Goal: Task Accomplishment & Management: Manage account settings

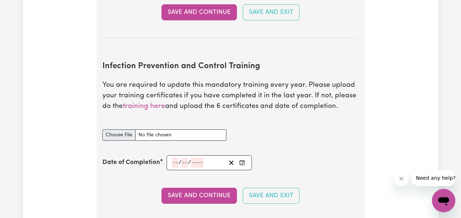
scroll to position [1092, 0]
click at [121, 131] on input "Infection Prevention and Control Training document" at bounding box center [164, 134] width 124 height 11
type input "C:\fakepath\Outbreaks.pdf"
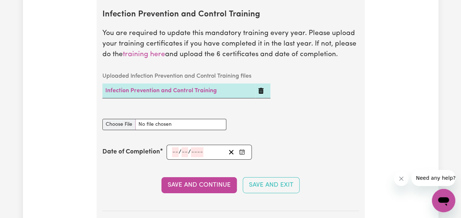
scroll to position [1145, 0]
click at [121, 122] on input "Infection Prevention and Control Training document" at bounding box center [164, 123] width 124 height 11
type input "C:\fakepath\Waste Management.pdf"
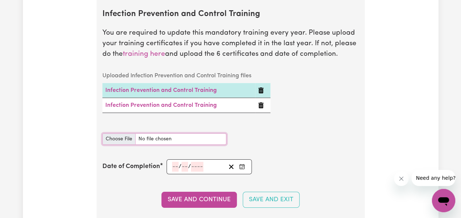
click at [127, 138] on input "Infection Prevention and Control Training document" at bounding box center [164, 138] width 124 height 11
type input "C:\fakepath\Cleaning.pdf"
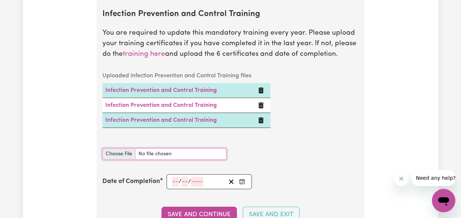
click at [119, 149] on input "Infection Prevention and Control Training document" at bounding box center [164, 153] width 124 height 11
type input "C:\fakepath\Personal Protective Equipment (PPE).pdf"
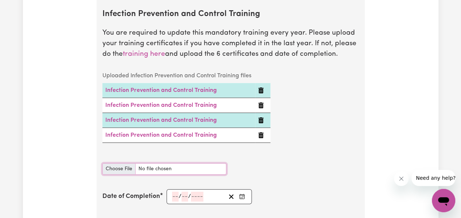
click at [127, 165] on input "Infection Prevention and Control Training document" at bounding box center [164, 168] width 124 height 11
type input "C:\fakepath\Hand Hygiene.pdf"
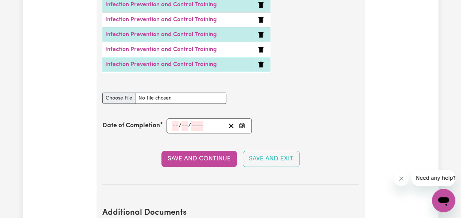
scroll to position [1231, 0]
click at [123, 95] on input "Infection Prevention and Control Training document" at bounding box center [164, 97] width 124 height 11
type input "C:\fakepath\Chain of Infection.pdf"
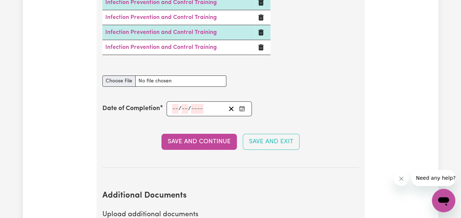
scroll to position [1263, 0]
click at [242, 106] on icon "Enter the Date of Completion of your Infection Prevention and Control Training" at bounding box center [242, 108] width 6 height 6
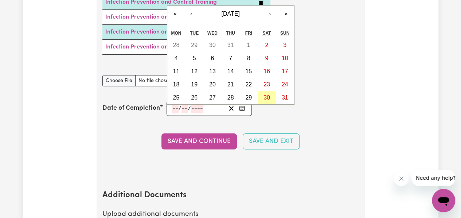
click at [267, 94] on abbr "30" at bounding box center [266, 97] width 7 height 6
type input "[DATE]"
type input "30"
type input "8"
type input "2025"
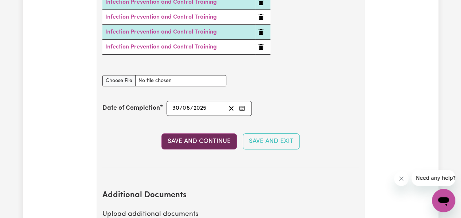
click at [206, 142] on button "Save and Continue" at bounding box center [198, 141] width 75 height 16
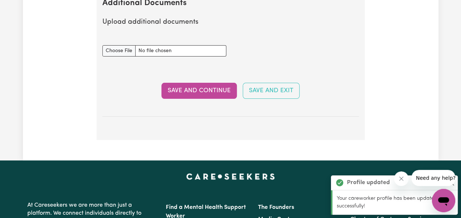
scroll to position [1460, 0]
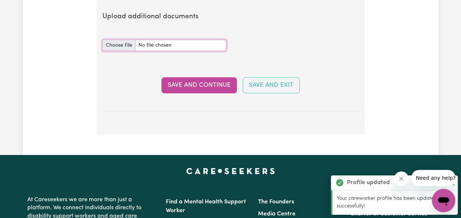
click at [124, 43] on input "Additional Documents document" at bounding box center [164, 45] width 124 height 11
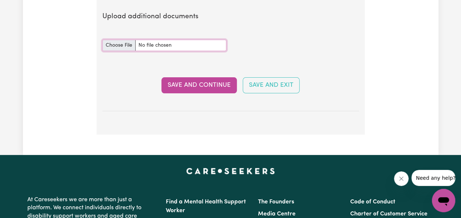
type input "C:\fakepath\First Aid Certificate.pdf"
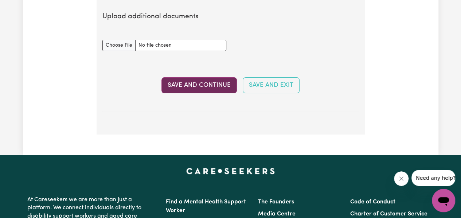
click at [202, 84] on button "Save and Continue" at bounding box center [198, 85] width 75 height 16
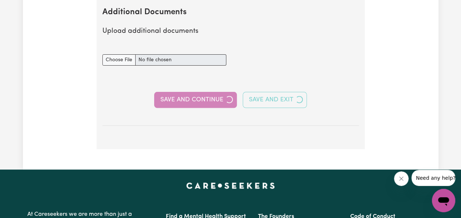
scroll to position [1474, 0]
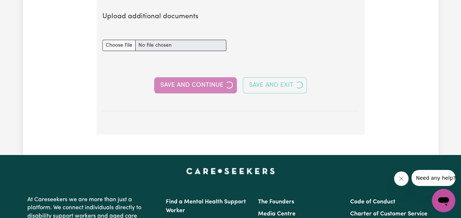
select select "Certificate III (Individual Support)"
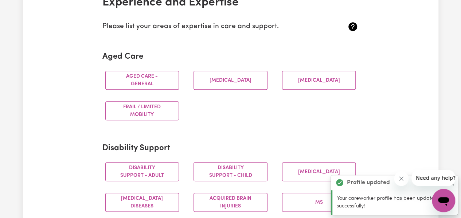
scroll to position [187, 0]
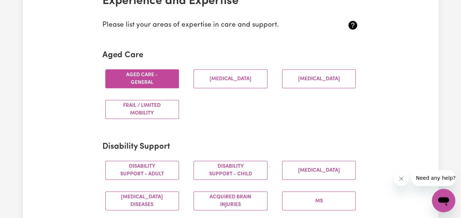
click at [132, 73] on button "Aged care - General" at bounding box center [142, 78] width 74 height 19
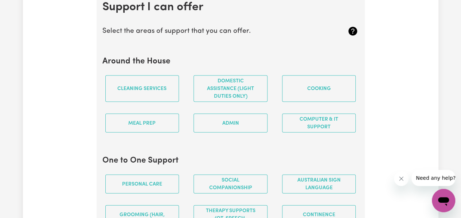
scroll to position [696, 0]
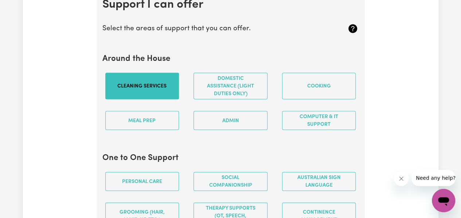
click at [133, 93] on button "Cleaning services" at bounding box center [142, 86] width 74 height 27
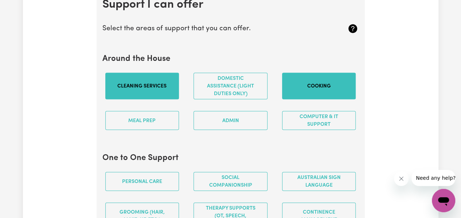
click at [294, 98] on button "Cooking" at bounding box center [319, 86] width 74 height 27
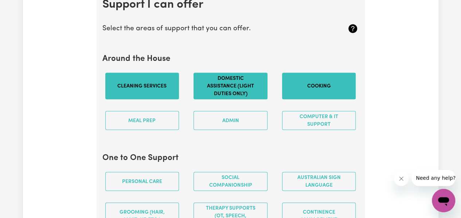
click at [242, 92] on button "Domestic assistance (light duties only)" at bounding box center [230, 86] width 74 height 27
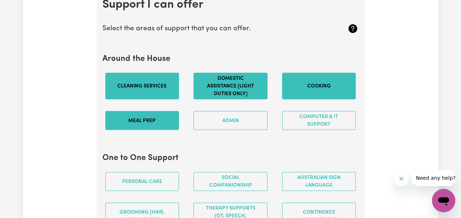
click at [146, 126] on button "Meal prep" at bounding box center [142, 120] width 74 height 19
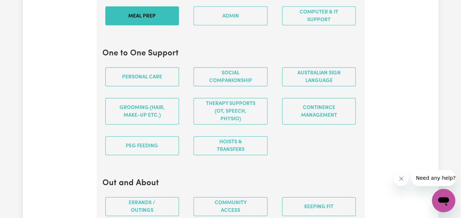
scroll to position [809, 0]
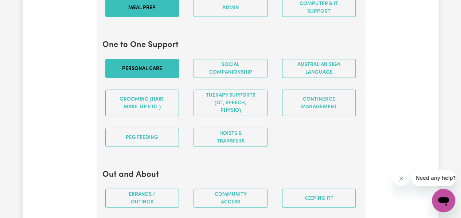
click at [138, 69] on button "Personal care" at bounding box center [142, 68] width 74 height 19
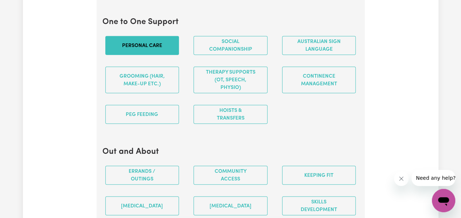
scroll to position [832, 0]
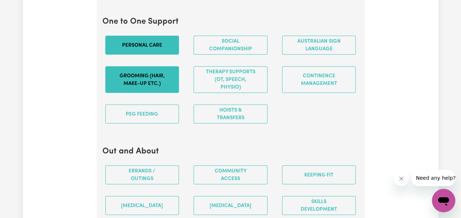
click at [163, 75] on button "Grooming (hair, make-up etc.)" at bounding box center [142, 79] width 74 height 27
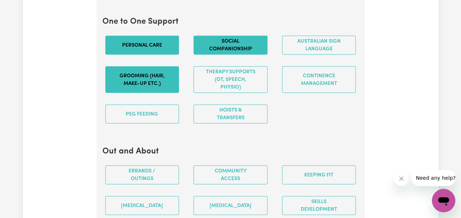
click at [197, 54] on button "Social companionship" at bounding box center [230, 45] width 74 height 19
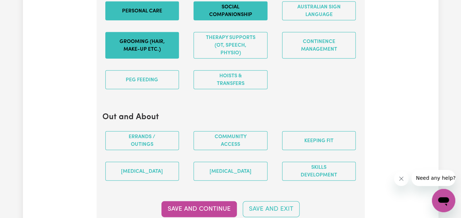
scroll to position [867, 0]
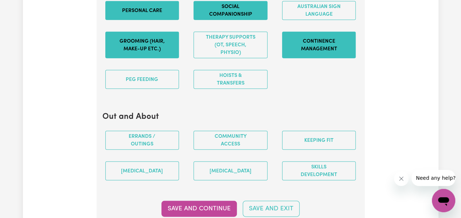
click at [317, 48] on button "Continence management" at bounding box center [319, 45] width 74 height 27
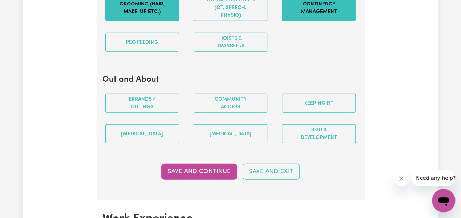
scroll to position [905, 0]
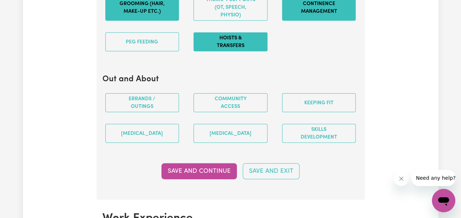
click at [245, 43] on button "Hoists & transfers" at bounding box center [230, 41] width 74 height 19
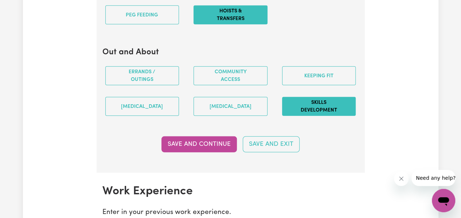
click at [302, 107] on button "Skills Development" at bounding box center [319, 106] width 74 height 19
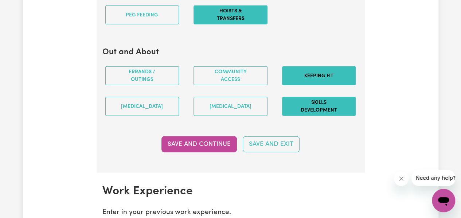
click at [291, 76] on button "Keeping fit" at bounding box center [319, 75] width 74 height 19
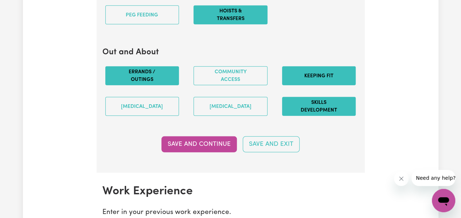
click at [140, 82] on button "Errands / Outings" at bounding box center [142, 75] width 74 height 19
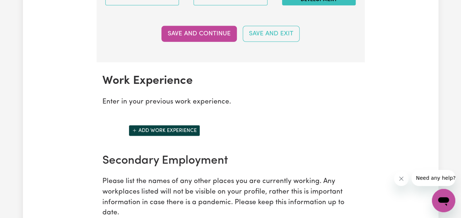
scroll to position [1047, 0]
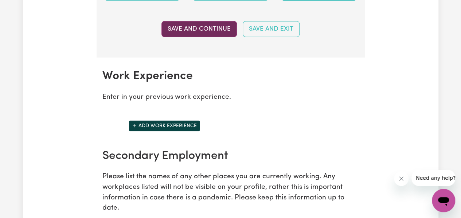
click at [178, 32] on button "Save and Continue" at bounding box center [198, 29] width 75 height 16
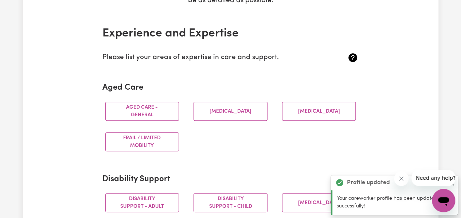
scroll to position [154, 0]
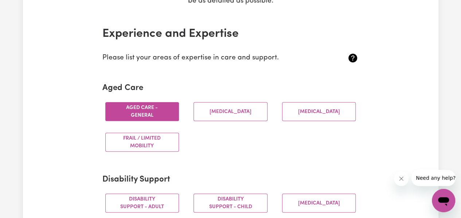
click at [158, 118] on button "Aged care - General" at bounding box center [142, 111] width 74 height 19
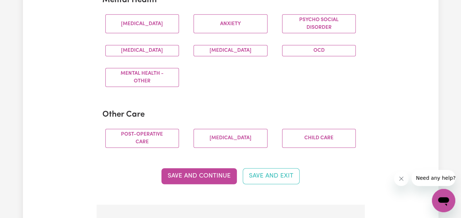
scroll to position [482, 0]
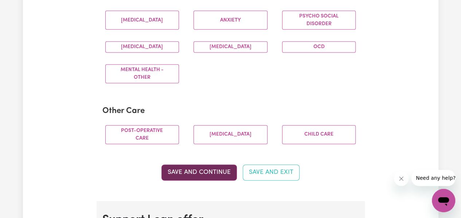
click at [201, 176] on button "Save and Continue" at bounding box center [198, 172] width 75 height 16
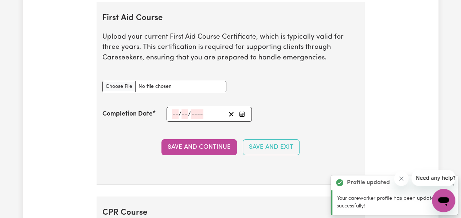
scroll to position [1356, 0]
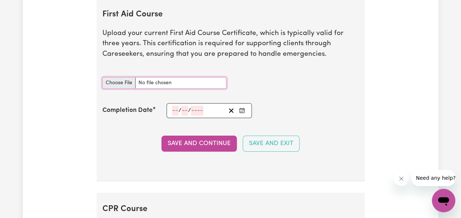
click at [125, 85] on input "First Aid Course document" at bounding box center [164, 82] width 124 height 11
type input "C:\fakepath\First Aid Certificate.pdf"
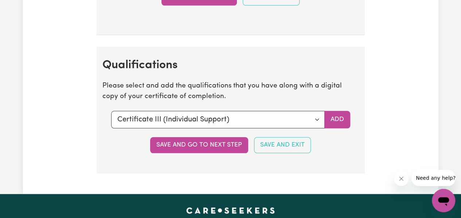
scroll to position [1697, 0]
click at [316, 117] on select "Select a qualification to add... Certificate III (Individual Support) Certifica…" at bounding box center [217, 119] width 213 height 17
select select "Bachelor of Nursing - Australian registered nurse"
click at [111, 111] on select "Select a qualification to add... Certificate III (Individual Support) Certifica…" at bounding box center [217, 119] width 213 height 17
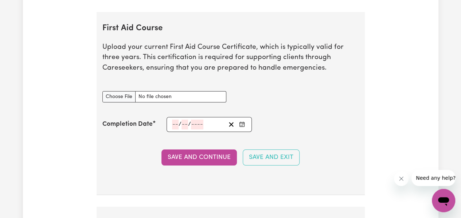
scroll to position [1364, 0]
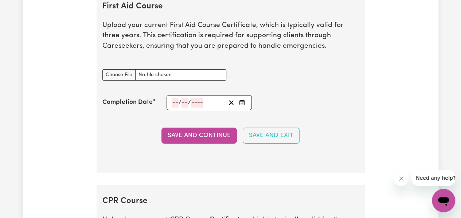
click at [241, 105] on icon "Enter the Completion Date of your First Aid Course" at bounding box center [242, 102] width 6 height 6
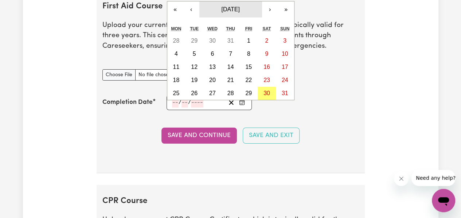
click at [225, 12] on span "[DATE]" at bounding box center [230, 9] width 18 height 6
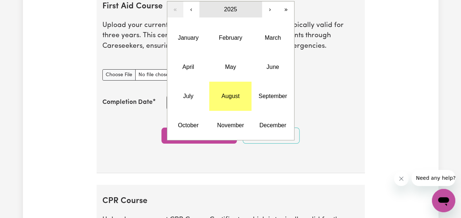
click at [223, 12] on button "2025" at bounding box center [230, 9] width 63 height 16
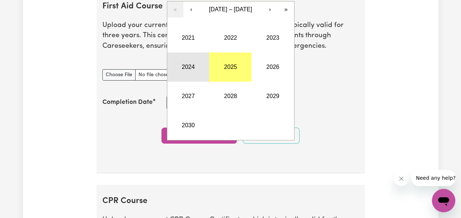
click at [194, 67] on button "2024" at bounding box center [188, 66] width 42 height 29
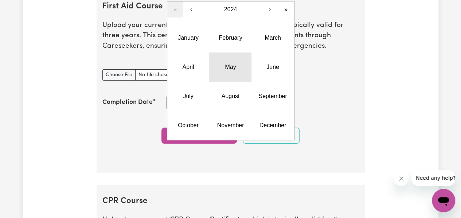
click at [228, 68] on abbr "May" at bounding box center [230, 67] width 11 height 6
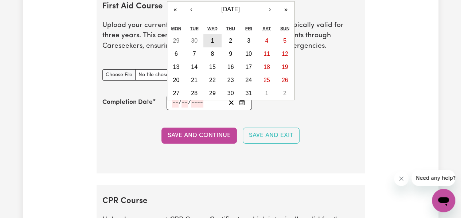
click at [210, 43] on abbr "1" at bounding box center [211, 41] width 3 height 6
type input "[DATE]"
type input "1"
type input "5"
type input "2024"
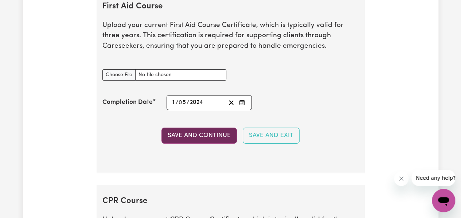
click at [200, 139] on button "Save and Continue" at bounding box center [198, 135] width 75 height 16
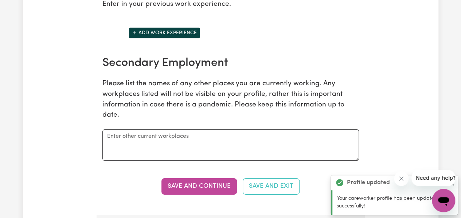
scroll to position [1140, 0]
click at [179, 35] on button "Add work experience" at bounding box center [164, 32] width 71 height 11
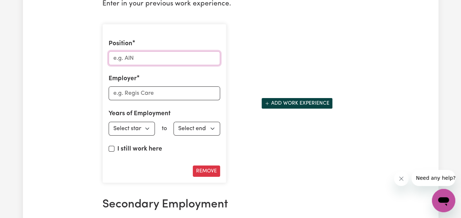
click at [165, 64] on input "Position" at bounding box center [164, 58] width 111 height 14
type input "Student Registered Nurse"
click at [147, 100] on input "Employer" at bounding box center [164, 93] width 111 height 14
type input "IRT Group - Macarthur"
click at [134, 131] on select "Select start year 1951 1952 1953 1954 1955 1956 1957 1958 1959 1960 1961 1962 1…" at bounding box center [132, 129] width 47 height 14
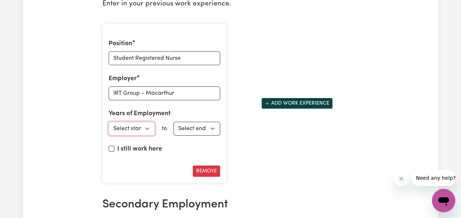
select select "2024"
click at [109, 124] on select "Select start year 1951 1952 1953 1954 1955 1956 1957 1958 1959 1960 1961 1962 1…" at bounding box center [132, 129] width 47 height 14
click at [201, 135] on select "Select end year 1951 1952 1953 1954 1955 1956 1957 1958 1959 1960 1961 1962 196…" at bounding box center [196, 129] width 47 height 14
select select "2024"
click at [173, 124] on select "Select end year 1951 1952 1953 1954 1955 1956 1957 1958 1959 1960 1961 1962 196…" at bounding box center [196, 129] width 47 height 14
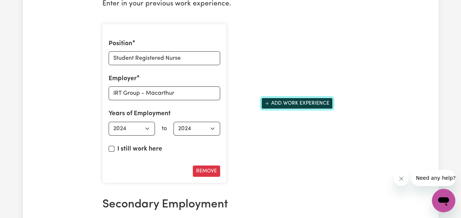
click at [288, 109] on button "Add work experience" at bounding box center [296, 103] width 71 height 11
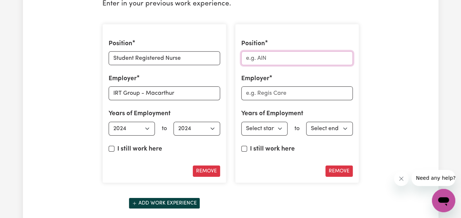
click at [266, 63] on input "Position" at bounding box center [296, 58] width 111 height 14
click at [187, 60] on input "Student Registered Nurse" at bounding box center [164, 58] width 111 height 14
click at [279, 64] on input "Position" at bounding box center [296, 58] width 111 height 14
paste input "Student Registered Nurse"
type input "Student Registered Nurse"
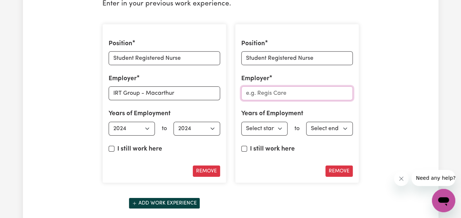
click at [278, 97] on input "Employer" at bounding box center [296, 93] width 111 height 14
type input "[GEOGRAPHIC_DATA]"
click at [275, 130] on select "Select start year 1951 1952 1953 1954 1955 1956 1957 1958 1959 1960 1961 1962 1…" at bounding box center [264, 129] width 47 height 14
select select "2025"
click at [241, 124] on select "Select start year 1951 1952 1953 1954 1955 1956 1957 1958 1959 1960 1961 1962 1…" at bounding box center [264, 129] width 47 height 14
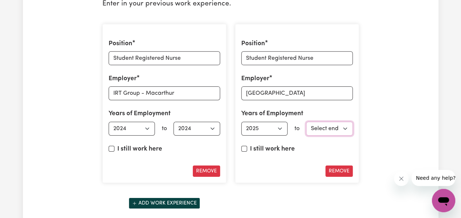
click at [321, 130] on select "Select end year 1951 1952 1953 1954 1955 1956 1957 1958 1959 1960 1961 1962 196…" at bounding box center [329, 129] width 47 height 14
select select "2025"
click at [306, 124] on select "Select end year 1951 1952 1953 1954 1955 1956 1957 1958 1959 1960 1961 1962 196…" at bounding box center [329, 129] width 47 height 14
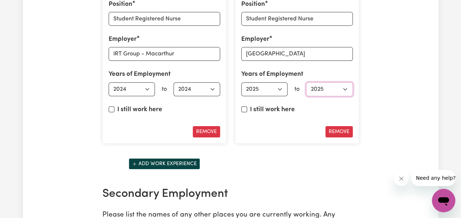
scroll to position [1180, 0]
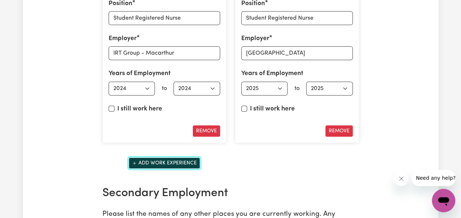
click at [162, 165] on button "Add work experience" at bounding box center [164, 162] width 71 height 11
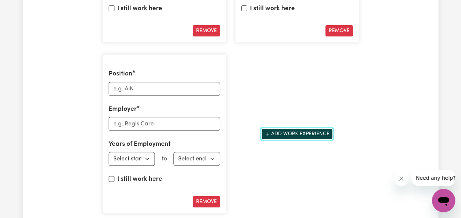
scroll to position [1280, 0]
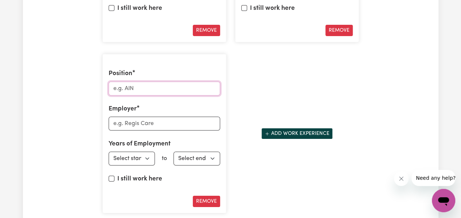
click at [166, 90] on input "Position" at bounding box center [164, 89] width 111 height 14
paste input "Student Registered Nurse"
type input "Student Registered Nurse"
click at [170, 125] on input "Employer" at bounding box center [164, 124] width 111 height 14
type input "Bowral and District Hospital"
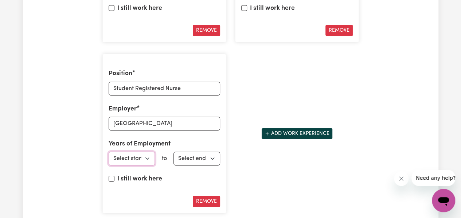
click at [146, 165] on select "Select start year 1951 1952 1953 1954 1955 1956 1957 1958 1959 1960 1961 1962 1…" at bounding box center [132, 158] width 47 height 14
select select "2025"
click at [109, 153] on select "Select start year 1951 1952 1953 1954 1955 1956 1957 1958 1959 1960 1961 1962 1…" at bounding box center [132, 158] width 47 height 14
click at [210, 161] on select "Select end year 1951 1952 1953 1954 1955 1956 1957 1958 1959 1960 1961 1962 196…" at bounding box center [196, 158] width 47 height 14
select select "2025"
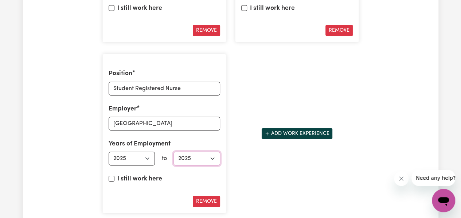
click at [173, 153] on select "Select end year 1951 1952 1953 1954 1955 1956 1957 1958 1959 1960 1961 1962 196…" at bounding box center [196, 158] width 47 height 14
click at [190, 120] on input "Bowral and District Hospital" at bounding box center [164, 124] width 111 height 14
click at [164, 125] on input "Bowral and District Hospital" at bounding box center [164, 124] width 111 height 14
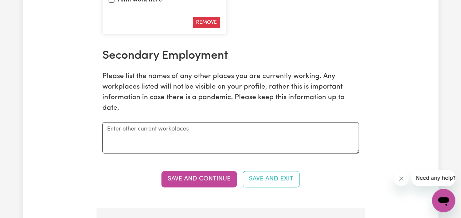
scroll to position [1480, 0]
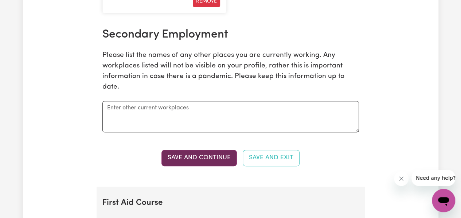
type input "[GEOGRAPHIC_DATA]"
click at [193, 156] on button "Save and Continue" at bounding box center [198, 158] width 75 height 16
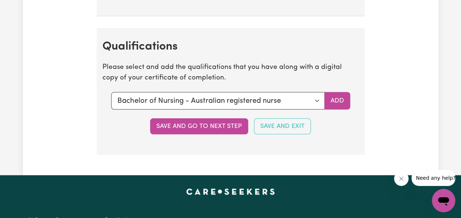
scroll to position [2068, 0]
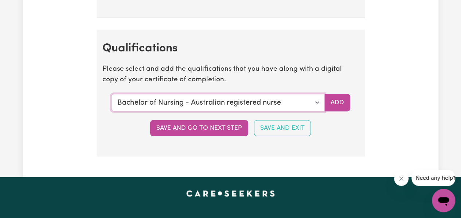
click at [317, 102] on select "Select a qualification to add... Certificate III (Individual Support) Certifica…" at bounding box center [217, 102] width 213 height 17
click at [111, 94] on select "Select a qualification to add... Certificate III (Individual Support) Certifica…" at bounding box center [217, 102] width 213 height 17
click at [339, 103] on button "Add" at bounding box center [337, 102] width 26 height 17
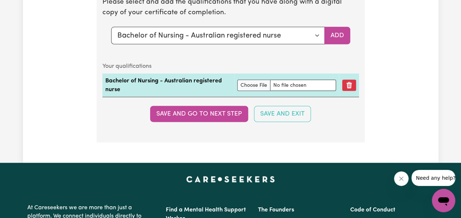
scroll to position [2135, 0]
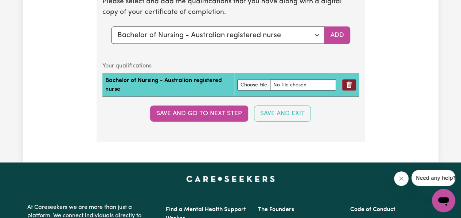
click at [351, 87] on icon "Remove qualification" at bounding box center [348, 84] width 7 height 7
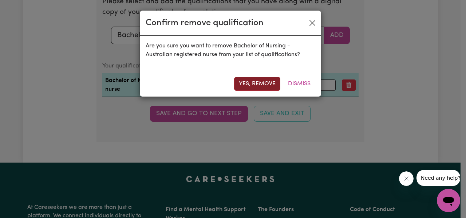
click at [262, 83] on button "Yes, remove" at bounding box center [257, 84] width 46 height 14
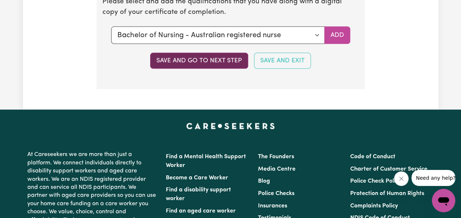
click at [212, 63] on button "Save and go to next step" at bounding box center [199, 61] width 98 height 16
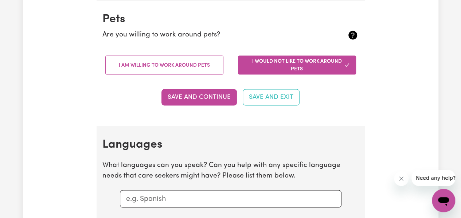
scroll to position [637, 0]
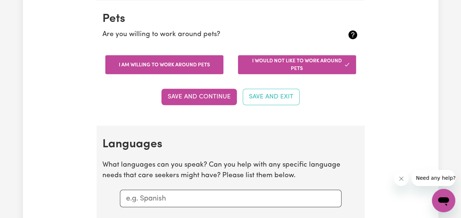
click at [201, 63] on button "I am willing to work around pets" at bounding box center [164, 64] width 118 height 19
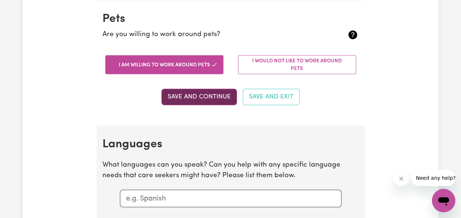
click at [193, 98] on button "Save and Continue" at bounding box center [198, 96] width 75 height 16
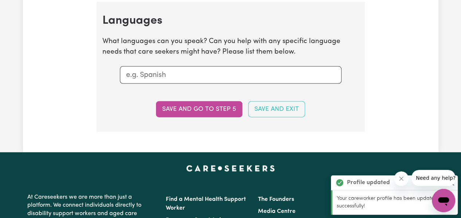
scroll to position [760, 0]
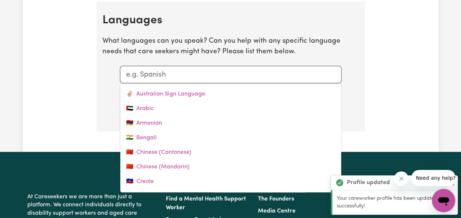
click at [165, 70] on input "text" at bounding box center [230, 74] width 209 height 11
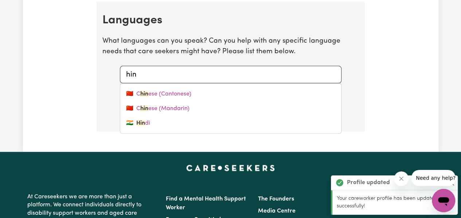
type input "hind"
type input "hindi"
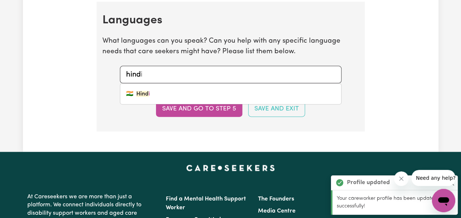
type input "hindi"
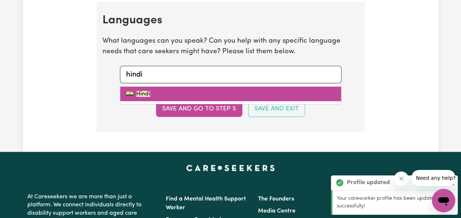
click at [152, 90] on link "🇮🇳 Hindi" at bounding box center [230, 94] width 221 height 15
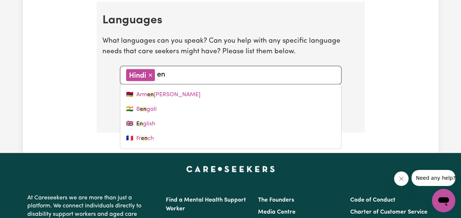
type input "eng"
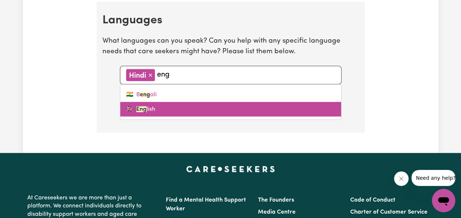
click at [157, 107] on link "🇬🇧 Eng lish" at bounding box center [230, 109] width 221 height 15
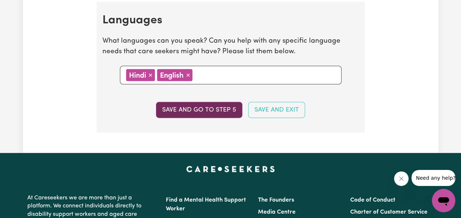
click at [188, 103] on button "Save and go to step 5" at bounding box center [199, 110] width 86 height 16
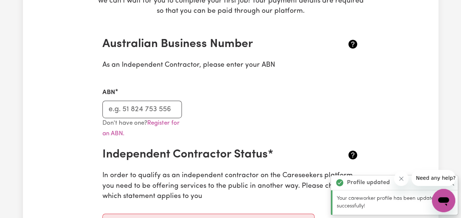
scroll to position [149, 0]
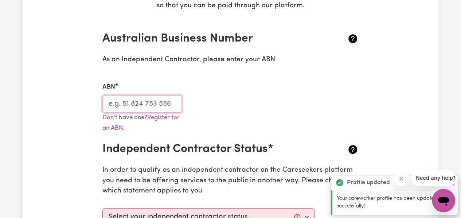
click at [132, 107] on input "ABN" at bounding box center [142, 103] width 80 height 17
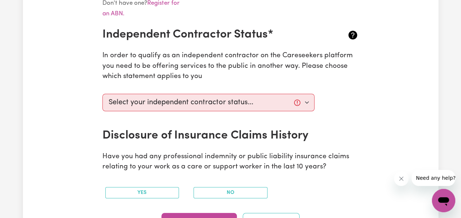
scroll to position [264, 0]
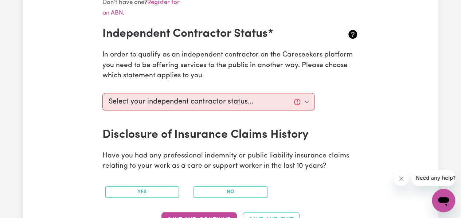
type input "48483702730"
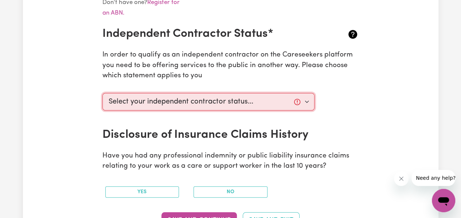
click at [231, 98] on select "Select your independent contractor status... I am providing services through an…" at bounding box center [208, 101] width 212 height 17
select select "I am providing services through another platform"
click at [102, 93] on select "Select your independent contractor status... I am providing services through an…" at bounding box center [208, 101] width 212 height 17
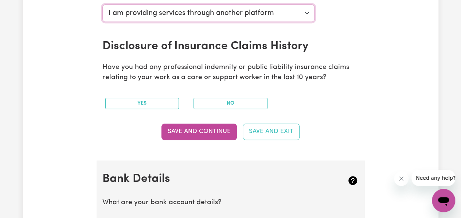
scroll to position [353, 0]
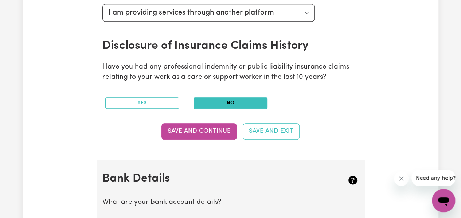
click at [246, 102] on button "No" at bounding box center [230, 102] width 74 height 11
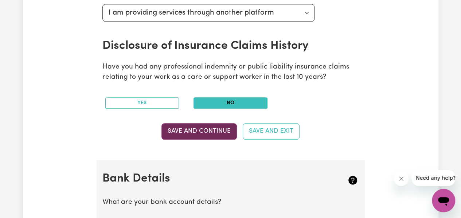
click at [221, 129] on button "Save and Continue" at bounding box center [198, 131] width 75 height 16
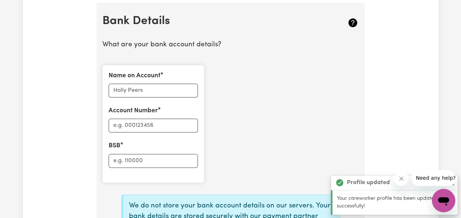
scroll to position [512, 0]
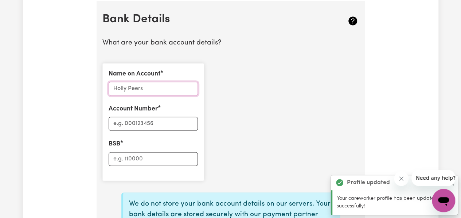
click at [170, 82] on input "Name on Account" at bounding box center [153, 89] width 89 height 14
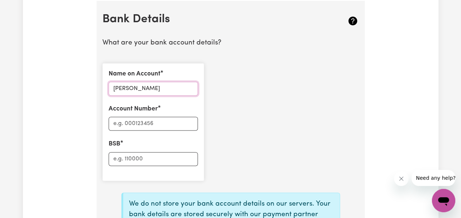
type input "Dattatray Vaid"
click at [160, 128] on input "Account Number" at bounding box center [153, 124] width 89 height 14
type input "10863864"
click at [150, 157] on input "BSB" at bounding box center [153, 159] width 89 height 14
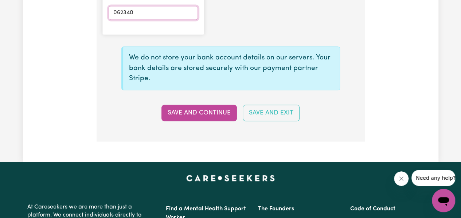
scroll to position [659, 0]
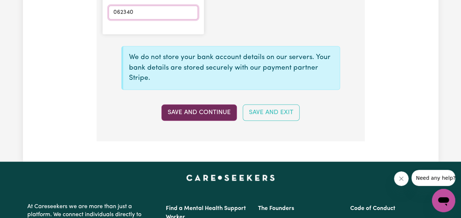
type input "062340"
click at [194, 110] on button "Save and Continue" at bounding box center [198, 112] width 75 height 16
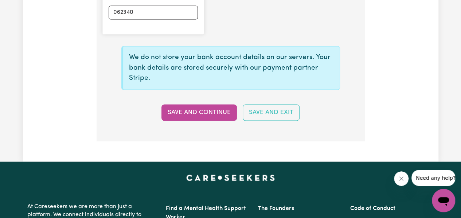
type input "****3864"
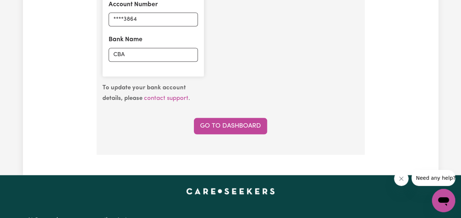
scroll to position [594, 0]
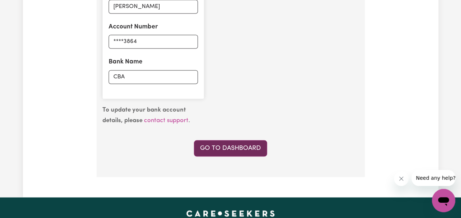
click at [224, 140] on link "Go to Dashboard" at bounding box center [230, 148] width 73 height 16
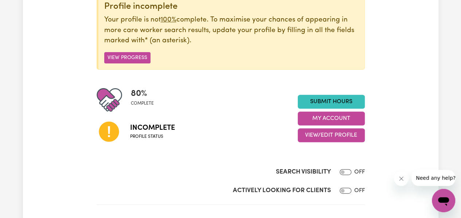
scroll to position [104, 0]
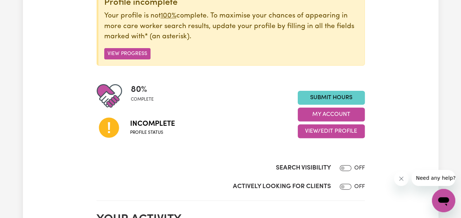
click at [323, 99] on link "Submit Hours" at bounding box center [331, 98] width 67 height 14
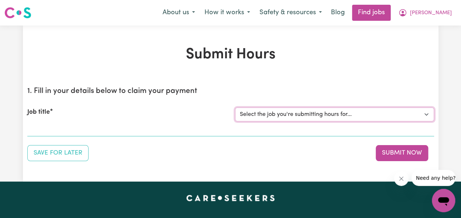
click at [309, 117] on select "Select the job you're submitting hours for..." at bounding box center [334, 114] width 199 height 14
click at [430, 115] on select "Select the job you're submitting hours for..." at bounding box center [334, 114] width 199 height 14
click at [310, 79] on div "Submit Hours 1. Fill in your details below to claim your payment Job title Sele…" at bounding box center [230, 103] width 415 height 115
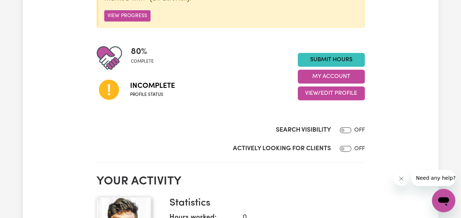
scroll to position [142, 0]
click at [141, 83] on span "Incomplete" at bounding box center [152, 86] width 45 height 11
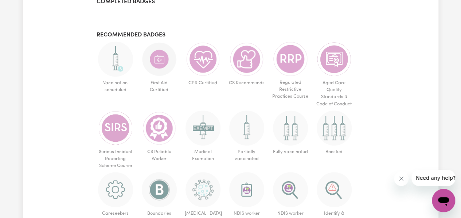
scroll to position [452, 0]
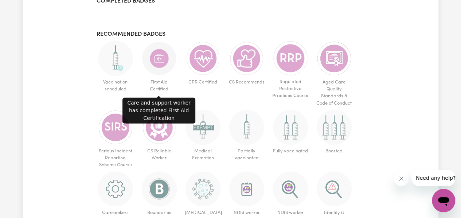
click at [155, 64] on img at bounding box center [159, 58] width 35 height 35
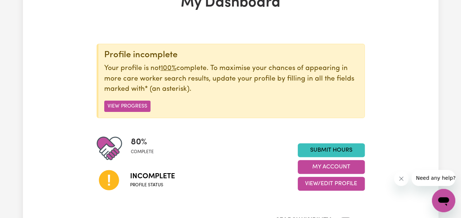
scroll to position [44, 0]
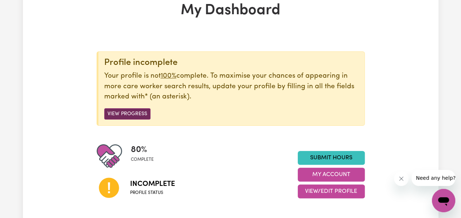
click at [125, 112] on button "View Progress" at bounding box center [127, 113] width 46 height 11
click at [126, 115] on button "View Progress" at bounding box center [127, 113] width 46 height 11
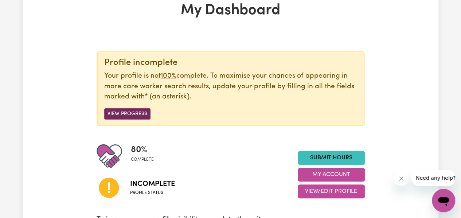
click at [126, 115] on button "View Progress" at bounding box center [127, 113] width 46 height 11
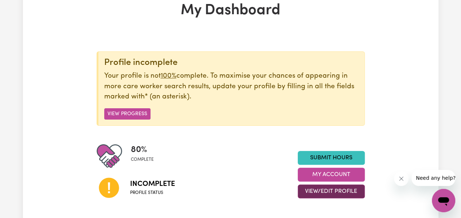
click at [331, 189] on button "View/Edit Profile" at bounding box center [331, 191] width 67 height 14
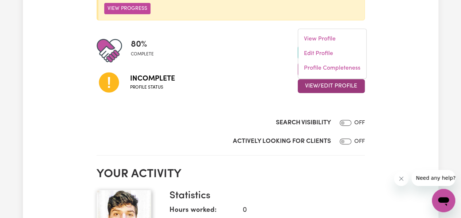
scroll to position [0, 0]
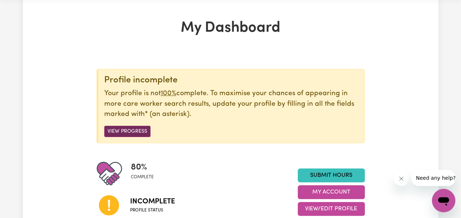
click at [120, 130] on button "View Progress" at bounding box center [127, 131] width 46 height 11
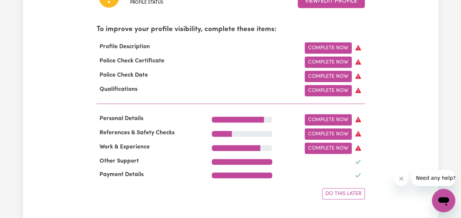
scroll to position [234, 0]
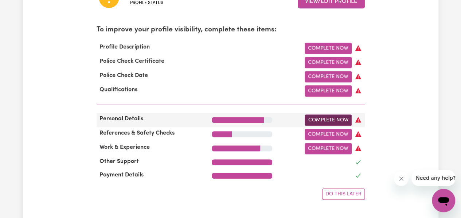
click at [329, 120] on link "Complete Now" at bounding box center [327, 119] width 47 height 11
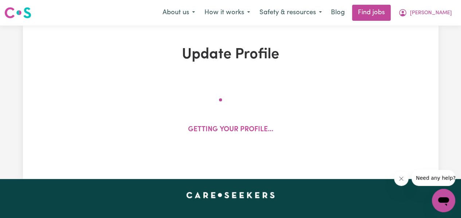
select select "Student Visa"
select select "Studying a healthcare related degree or qualification"
select select "37"
select select "42"
select select "45"
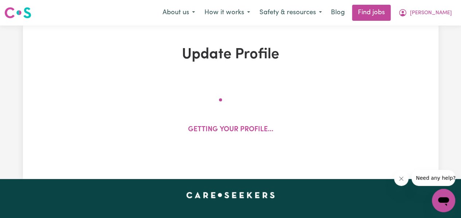
select select "74"
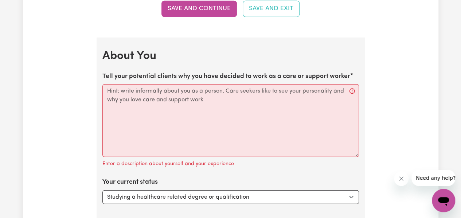
scroll to position [992, 0]
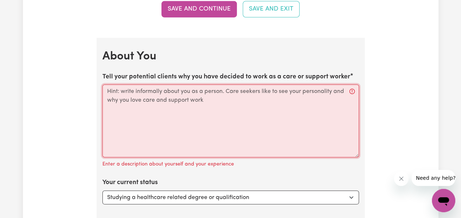
click at [177, 114] on textarea "Tell your potential clients why you have decided to work as a care or support w…" at bounding box center [230, 120] width 256 height 73
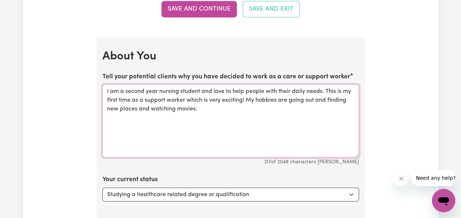
click at [245, 98] on textarea "I am a second year nursing student and love to help people with their daily nee…" at bounding box center [230, 120] width 256 height 73
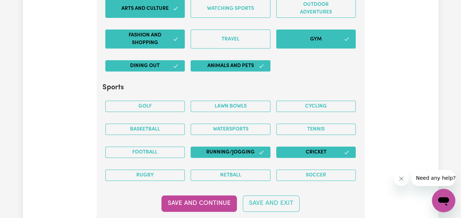
scroll to position [1509, 0]
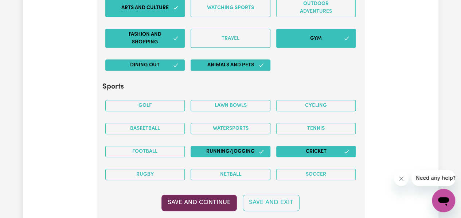
type textarea "I am a second year nursing student and love to help people with their daily nee…"
click at [195, 196] on button "Save and Continue" at bounding box center [198, 202] width 75 height 16
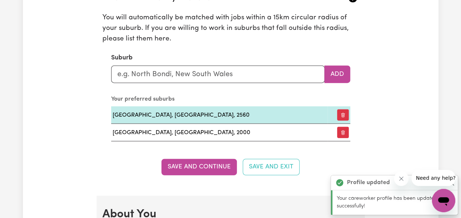
scroll to position [834, 0]
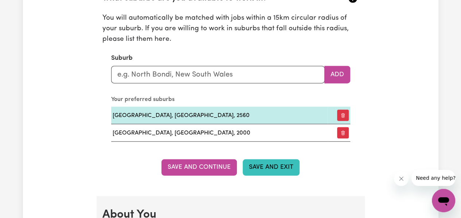
click at [260, 171] on button "Save and Exit" at bounding box center [271, 167] width 57 height 16
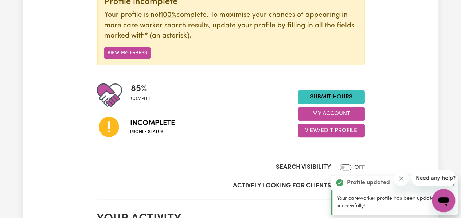
scroll to position [104, 0]
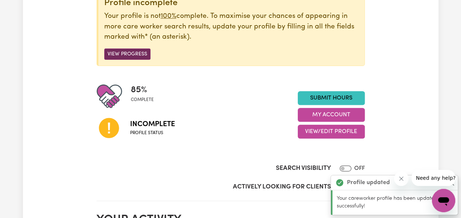
click at [133, 55] on button "View Progress" at bounding box center [127, 53] width 46 height 11
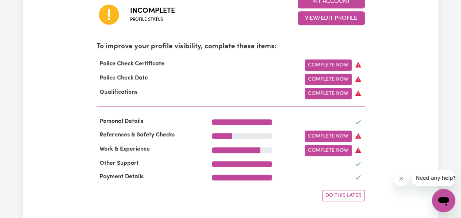
scroll to position [216, 0]
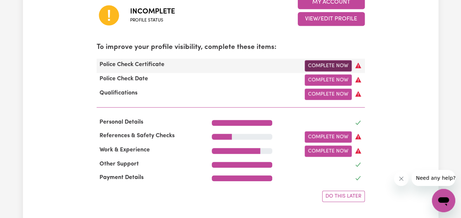
click at [327, 67] on link "Complete Now" at bounding box center [327, 65] width 47 height 11
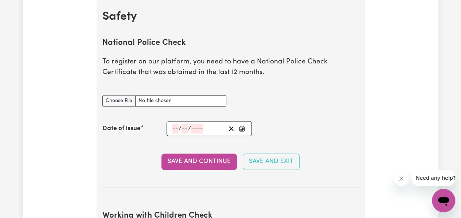
scroll to position [462, 0]
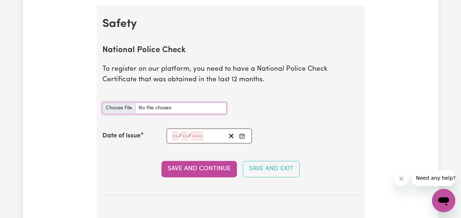
click at [118, 109] on input "National Police Check document" at bounding box center [164, 107] width 124 height 11
type input "C:\fakepath\National Police Check.pdf"
click at [246, 136] on button "Enter the Date of Issue of your National Police Check" at bounding box center [242, 136] width 10 height 10
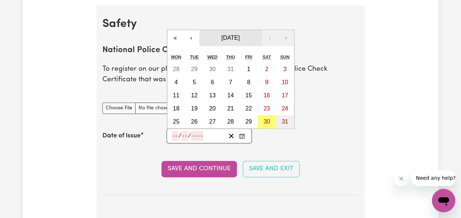
click at [232, 35] on span "[DATE]" at bounding box center [230, 38] width 18 height 6
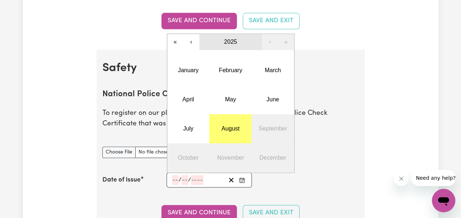
scroll to position [418, 0]
click at [228, 47] on button "2025" at bounding box center [230, 42] width 63 height 16
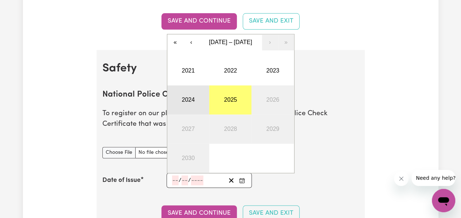
click at [186, 97] on button "2024" at bounding box center [188, 99] width 42 height 29
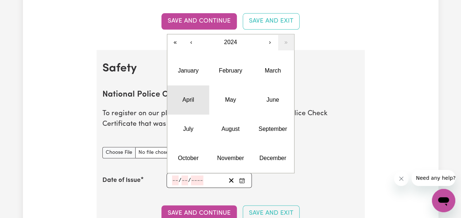
click at [192, 101] on abbr "April" at bounding box center [188, 100] width 12 height 6
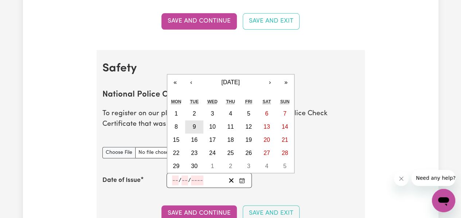
click at [189, 126] on button "9" at bounding box center [194, 126] width 18 height 13
type input "[DATE]"
type input "9"
type input "4"
type input "2024"
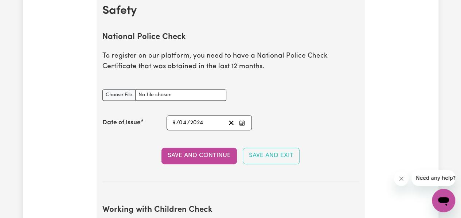
scroll to position [477, 0]
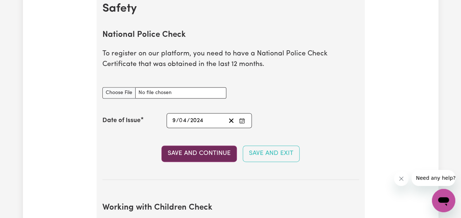
click at [201, 158] on button "Save and Continue" at bounding box center [198, 153] width 75 height 16
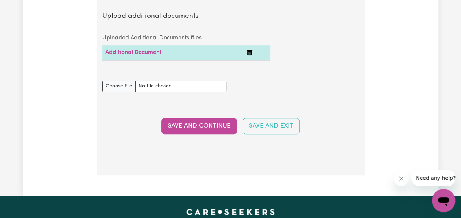
scroll to position [1501, 0]
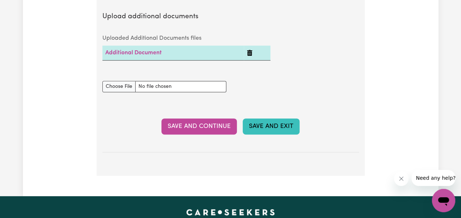
click at [270, 118] on button "Save and Exit" at bounding box center [271, 126] width 57 height 16
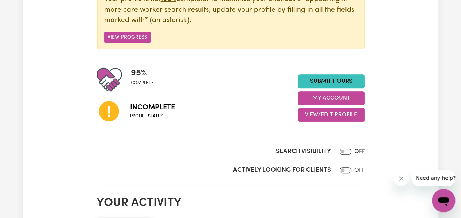
scroll to position [121, 0]
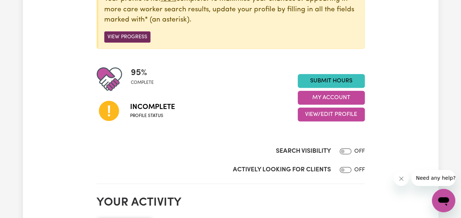
click at [125, 35] on button "View Progress" at bounding box center [127, 36] width 46 height 11
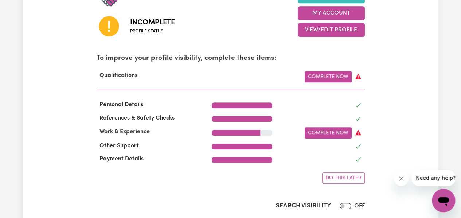
scroll to position [205, 0]
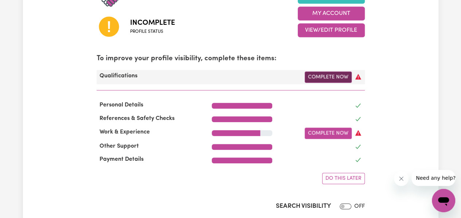
click at [320, 80] on link "Complete Now" at bounding box center [327, 76] width 47 height 11
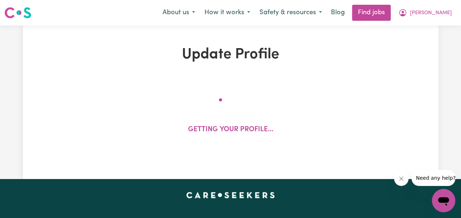
select select "2024"
select select "2025"
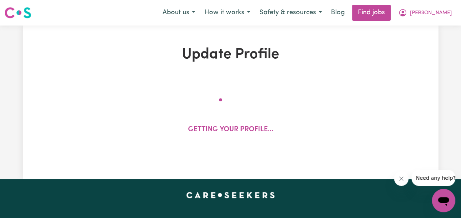
select select "2025"
select select "Certificate III (Individual Support)"
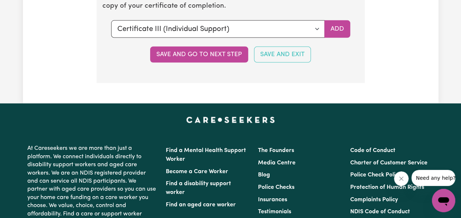
scroll to position [2141, 0]
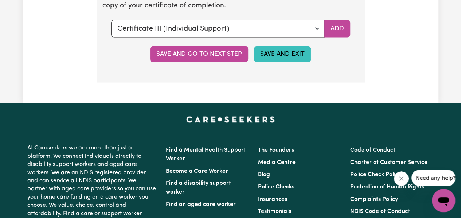
click at [276, 59] on button "Save and Exit" at bounding box center [282, 54] width 57 height 16
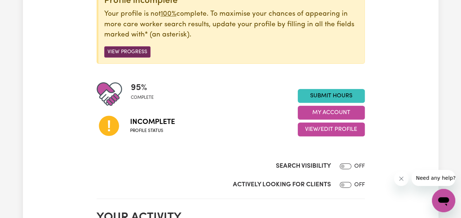
scroll to position [106, 0]
click at [115, 48] on button "View Progress" at bounding box center [127, 51] width 46 height 11
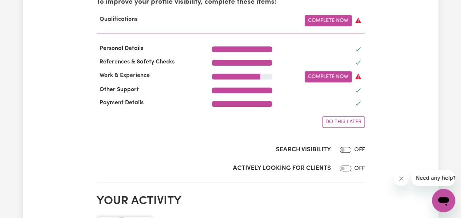
scroll to position [262, 0]
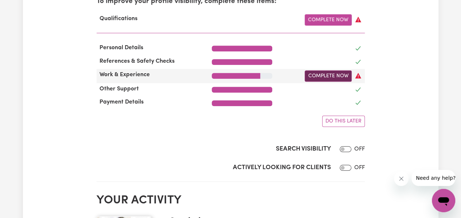
click at [320, 77] on link "Complete Now" at bounding box center [327, 75] width 47 height 11
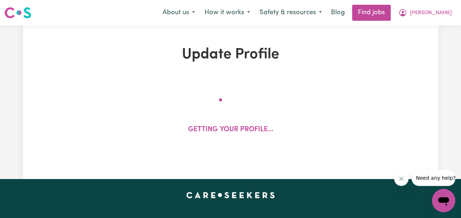
select select "2024"
select select "2025"
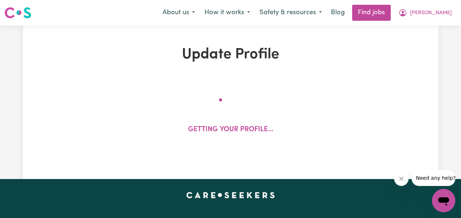
select select "2025"
select select "Certificate III (Individual Support)"
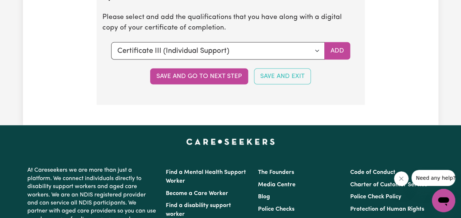
scroll to position [2122, 0]
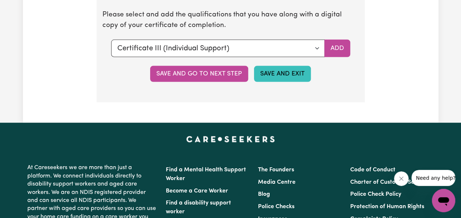
click at [284, 75] on button "Save and Exit" at bounding box center [282, 74] width 57 height 16
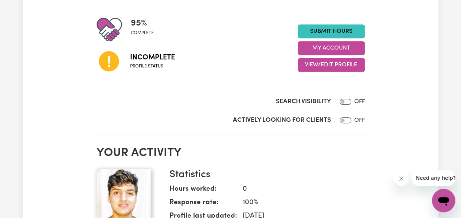
scroll to position [171, 0]
click at [347, 99] on input "Search Visibility" at bounding box center [345, 101] width 12 height 6
checkbox input "true"
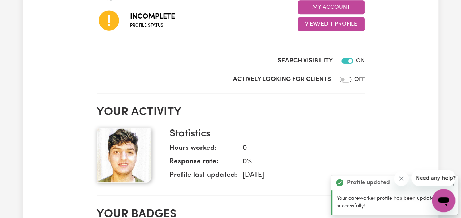
scroll to position [212, 0]
click at [344, 80] on input "Actively Looking for Clients" at bounding box center [345, 79] width 12 height 6
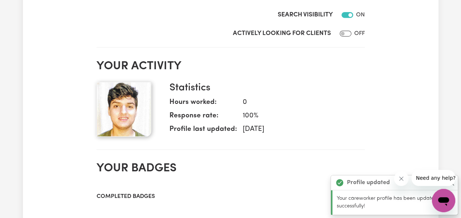
scroll to position [257, 0]
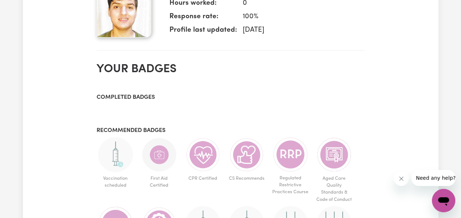
checkbox input "true"
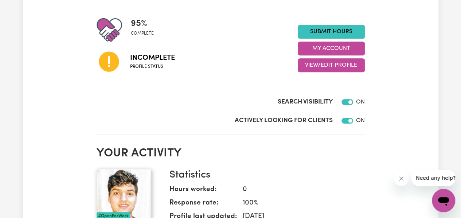
scroll to position [170, 0]
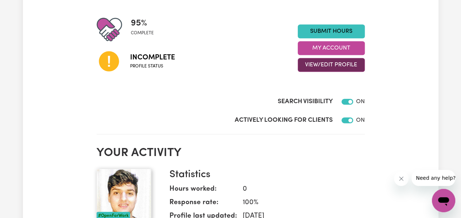
click at [323, 65] on button "View/Edit Profile" at bounding box center [331, 65] width 67 height 14
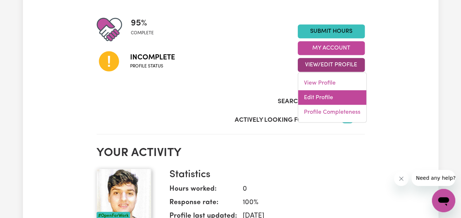
click at [325, 100] on link "Edit Profile" at bounding box center [332, 97] width 68 height 15
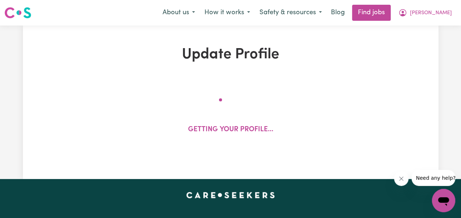
select select "Student Visa"
select select "Studying a healthcare related degree or qualification"
select select "37"
select select "42"
select select "45"
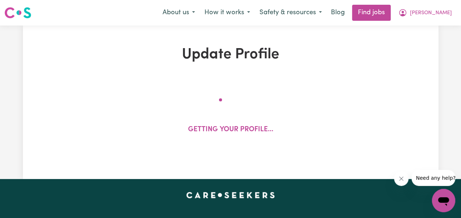
select select "74"
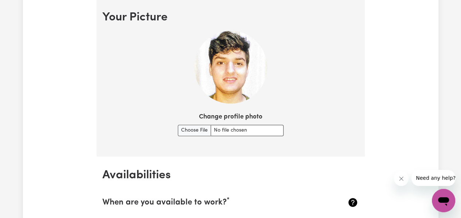
scroll to position [526, 0]
click at [191, 127] on input "Change profile photo" at bounding box center [231, 130] width 106 height 11
type input "C:\fakepath\IMG_3284.PNG"
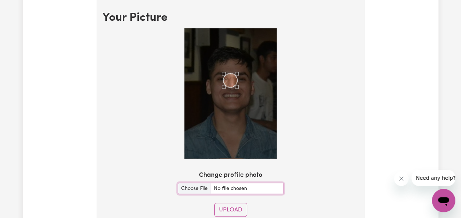
click at [233, 84] on div "Use the arrow keys to move the crop selection area" at bounding box center [230, 80] width 14 height 14
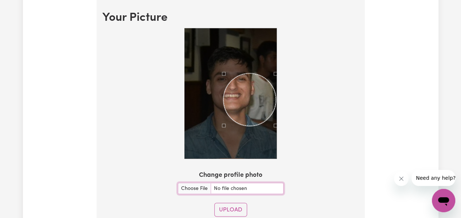
click at [284, 154] on div at bounding box center [230, 94] width 256 height 133
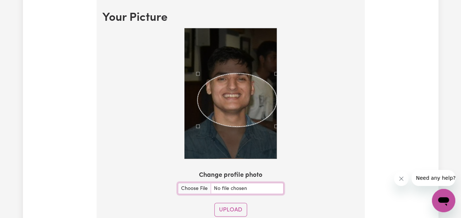
click at [196, 41] on div at bounding box center [230, 93] width 92 height 130
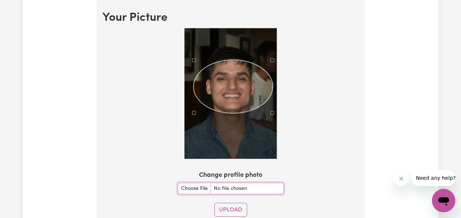
click at [231, 62] on div "Use the arrow keys to move the crop selection area" at bounding box center [232, 86] width 79 height 53
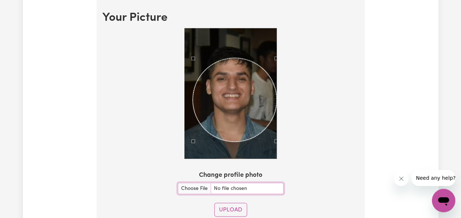
click at [281, 156] on div at bounding box center [230, 94] width 256 height 133
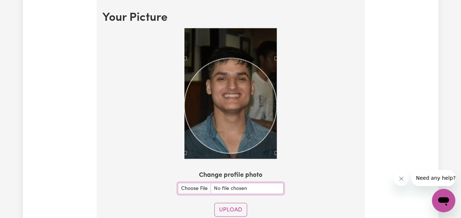
click at [180, 172] on section "Your Picture Change profile photo Upload" at bounding box center [231, 116] width 268 height 235
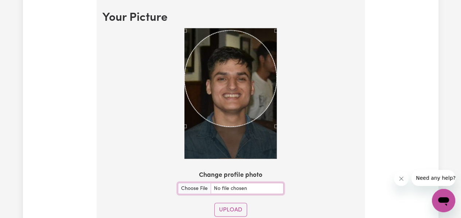
click at [228, 64] on div "Use the arrow keys to move the crop selection area" at bounding box center [230, 78] width 92 height 96
click at [238, 206] on button "Upload" at bounding box center [230, 209] width 33 height 14
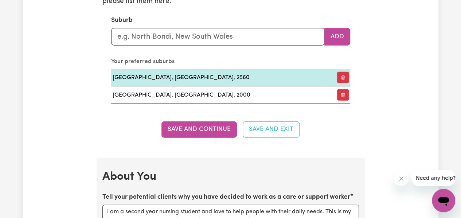
scroll to position [869, 0]
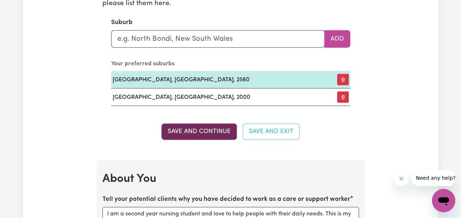
click at [203, 129] on button "Save and Continue" at bounding box center [198, 131] width 75 height 16
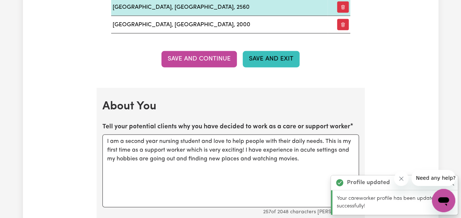
click at [265, 61] on button "Save and Exit" at bounding box center [271, 59] width 57 height 16
